Goal: Use online tool/utility: Utilize a website feature to perform a specific function

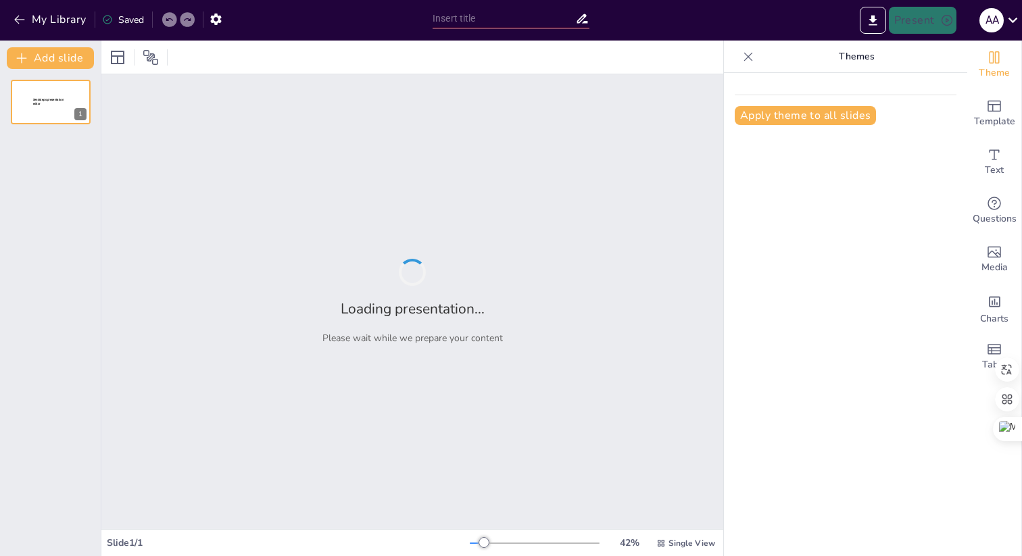
type input "Imported TAEC_Carrusel_Localizacion.pptx"
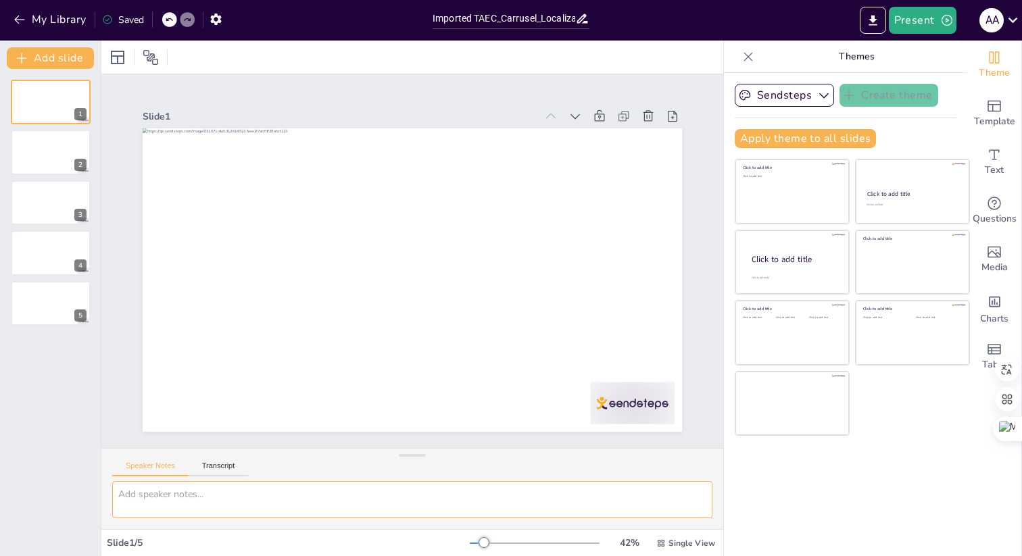
click at [335, 497] on textarea at bounding box center [412, 499] width 600 height 37
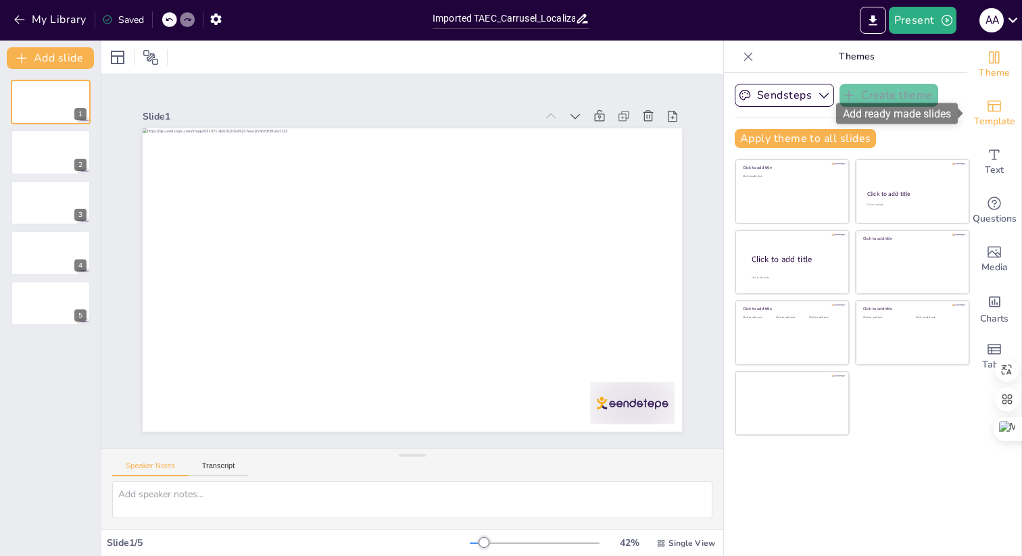
click at [993, 114] on span "Template" at bounding box center [994, 121] width 41 height 15
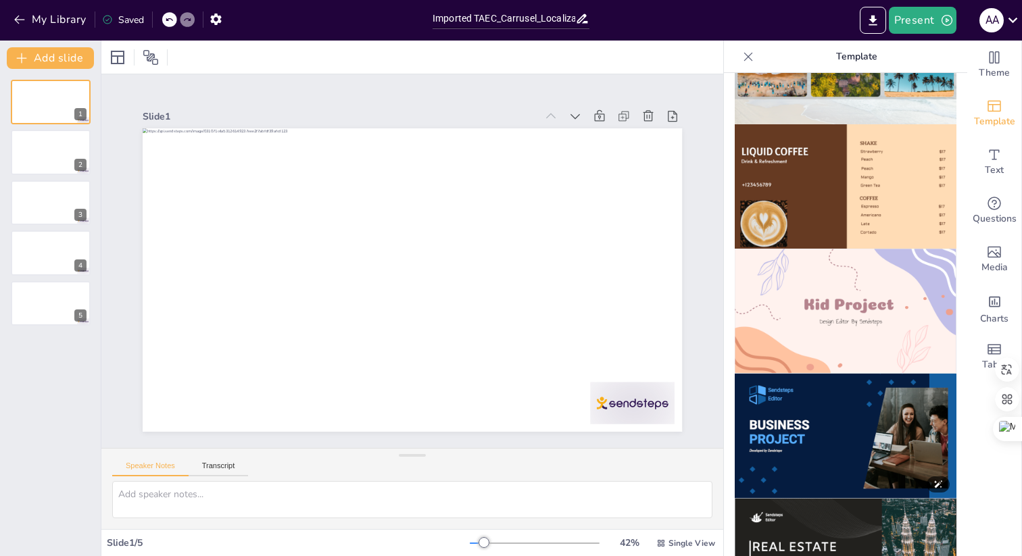
scroll to position [836, 0]
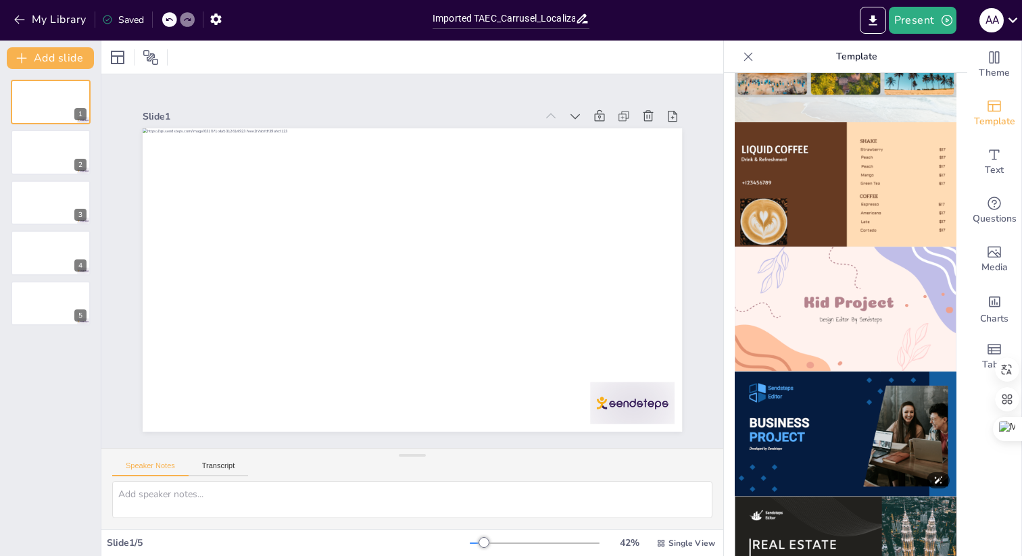
click at [833, 426] on img at bounding box center [846, 434] width 222 height 125
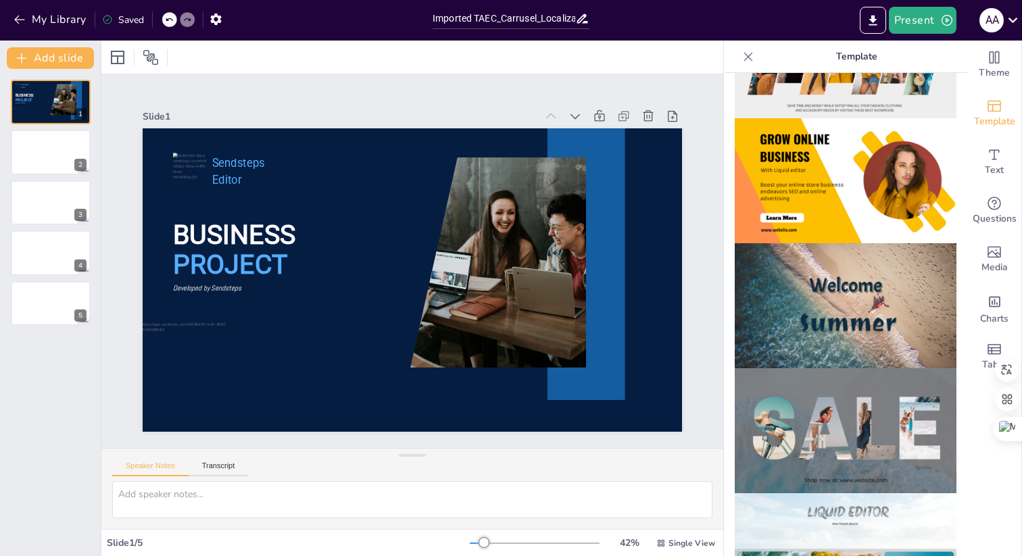
scroll to position [333, 0]
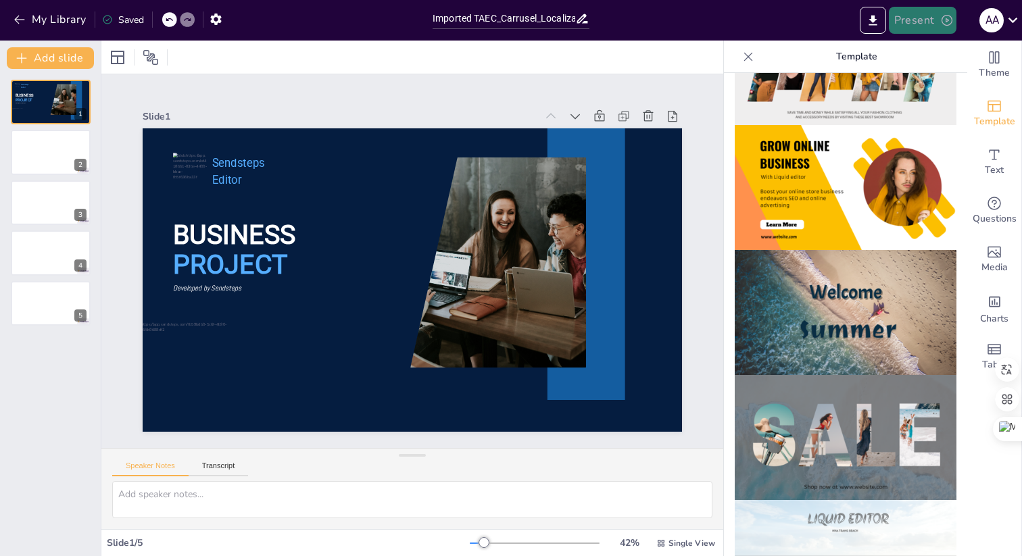
click at [924, 15] on button "Present" at bounding box center [923, 20] width 68 height 27
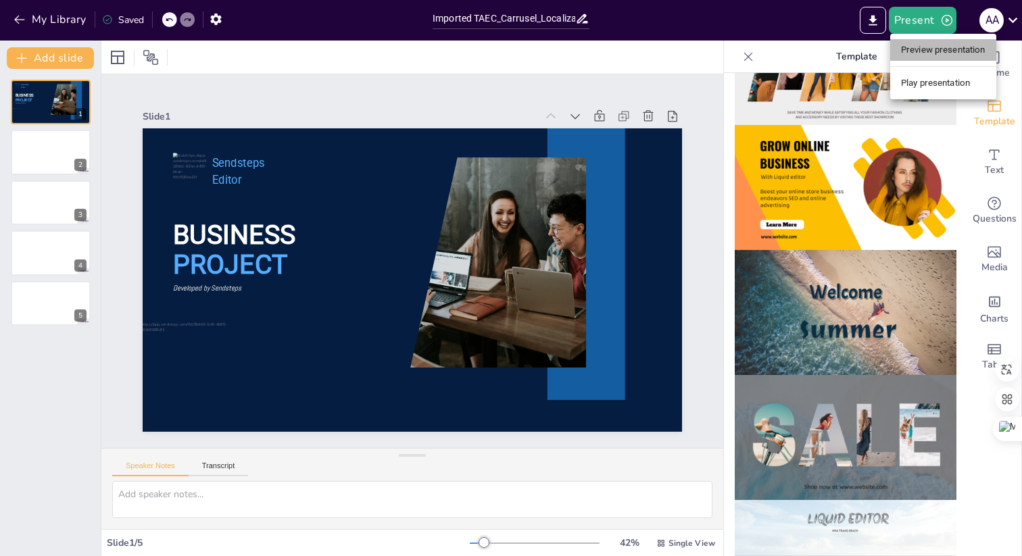
click at [944, 51] on li "Preview presentation" at bounding box center [943, 50] width 106 height 22
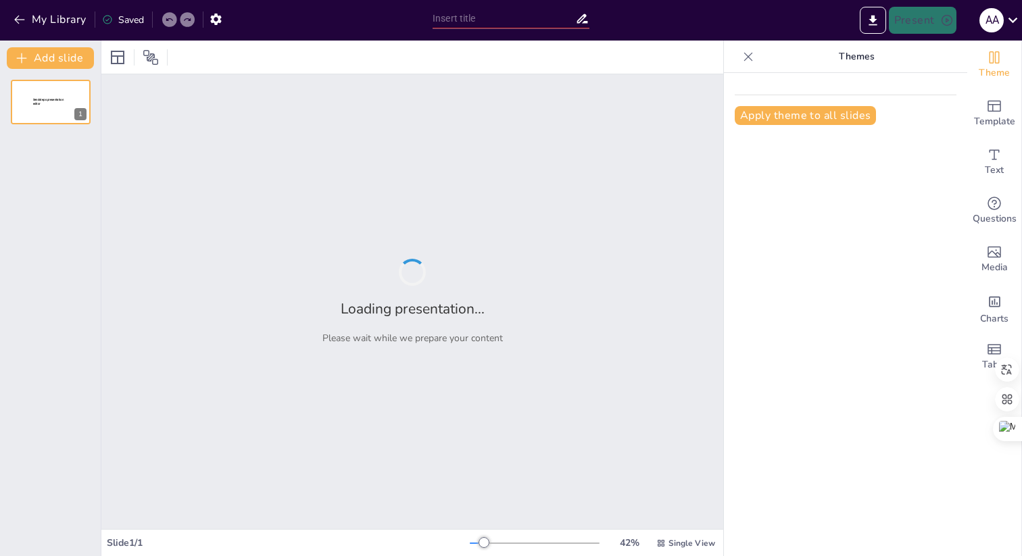
type input "Imported TAEC_Carrusel_Localizacion.pptx"
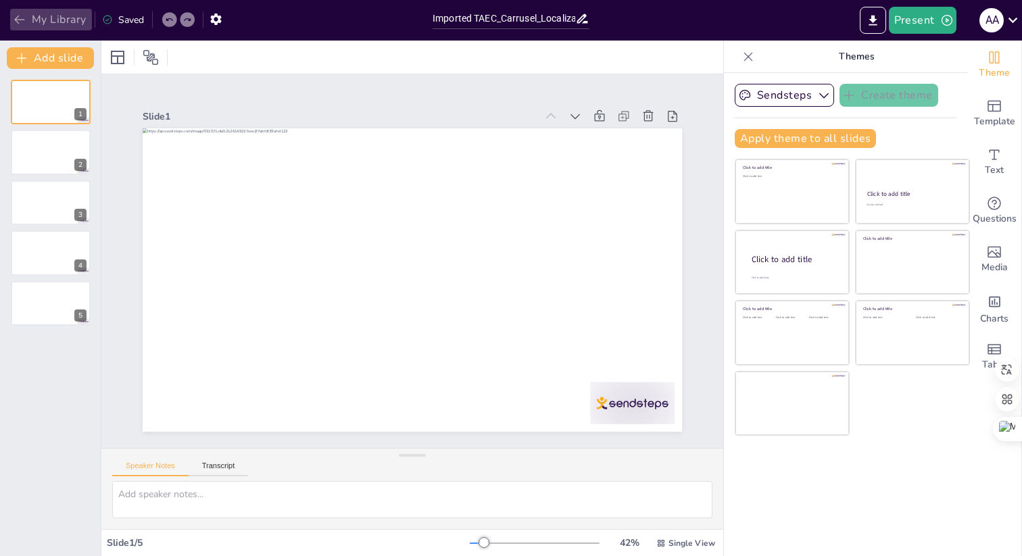
click at [17, 21] on icon "button" at bounding box center [20, 20] width 14 height 14
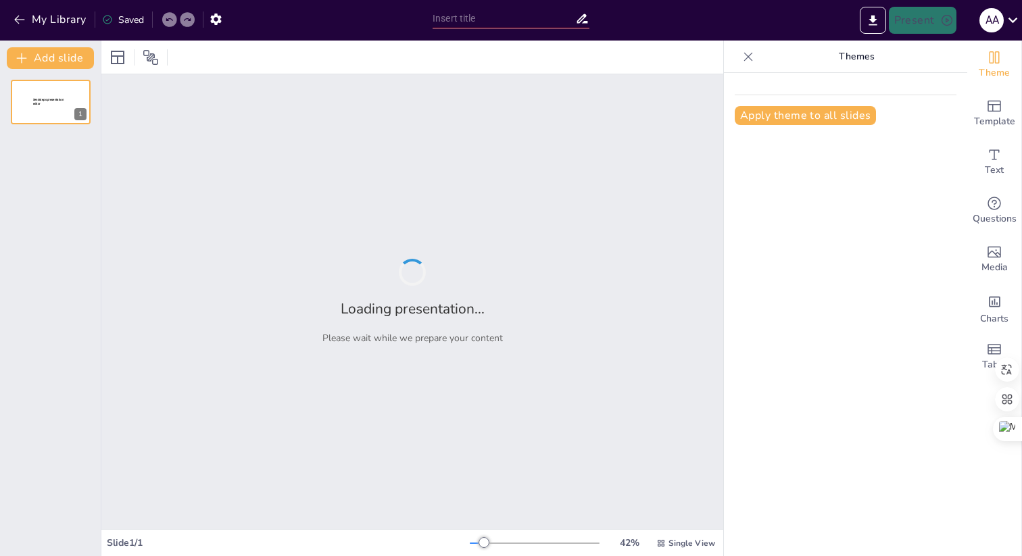
type input "4) Articulate Localization: Transformando la Capacitación Global de Empresas Lí…"
